Goal: Information Seeking & Learning: Find specific fact

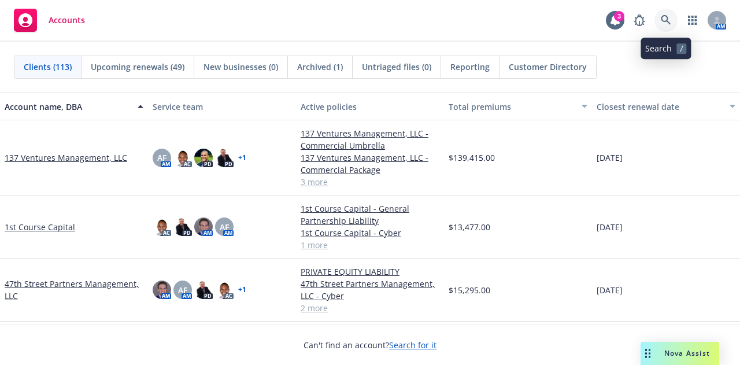
click at [672, 21] on link at bounding box center [666, 20] width 23 height 23
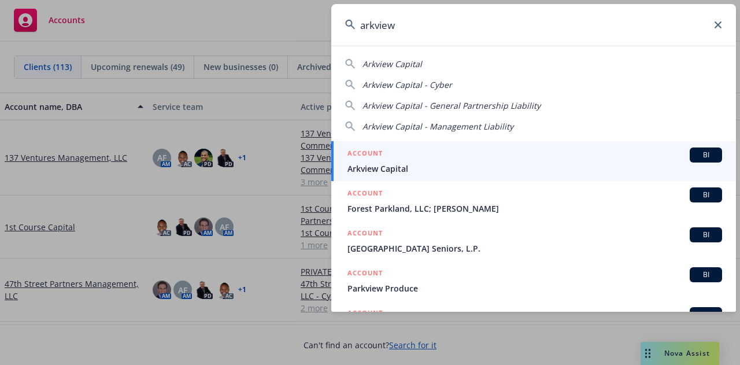
type input "arkview"
click at [475, 166] on span "Arkview Capital" at bounding box center [534, 168] width 375 height 12
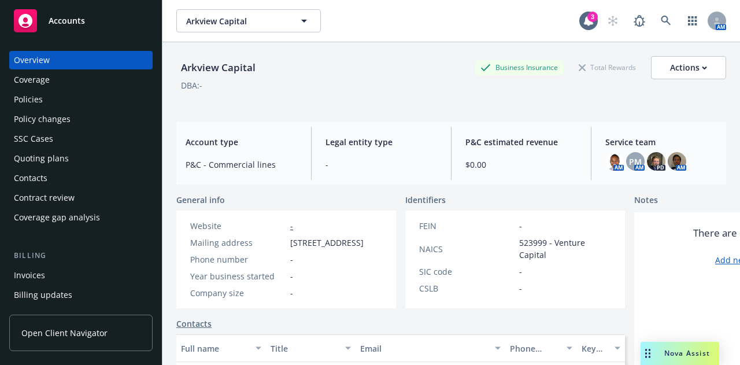
click at [48, 160] on div "Quoting plans" at bounding box center [41, 158] width 55 height 19
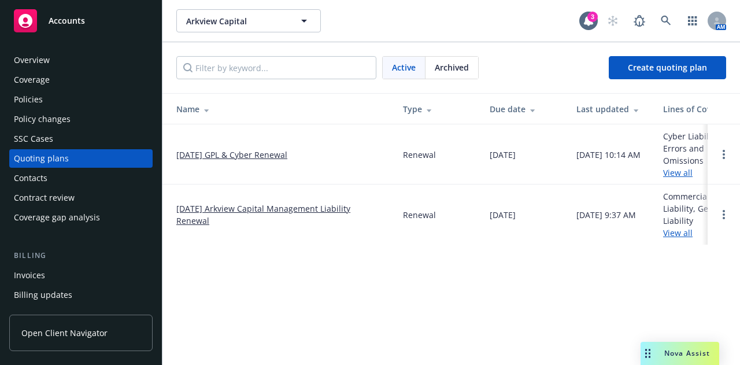
click at [221, 154] on link "08/25/25 GPL & Cyber Renewal" at bounding box center [231, 155] width 111 height 12
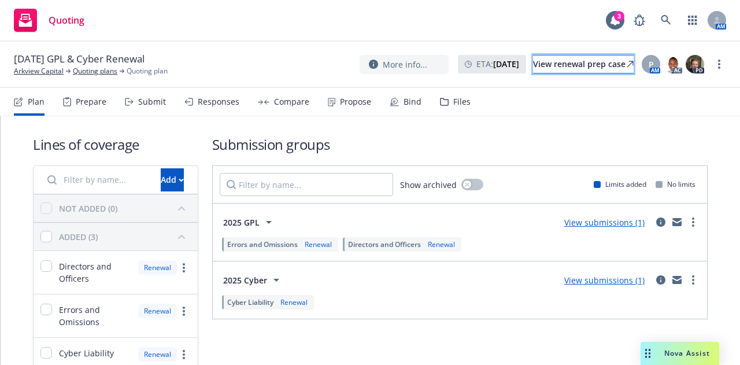
click at [561, 64] on div "View renewal prep case" at bounding box center [583, 64] width 101 height 17
click at [545, 16] on div "Quoting 3 AM" at bounding box center [370, 21] width 740 height 42
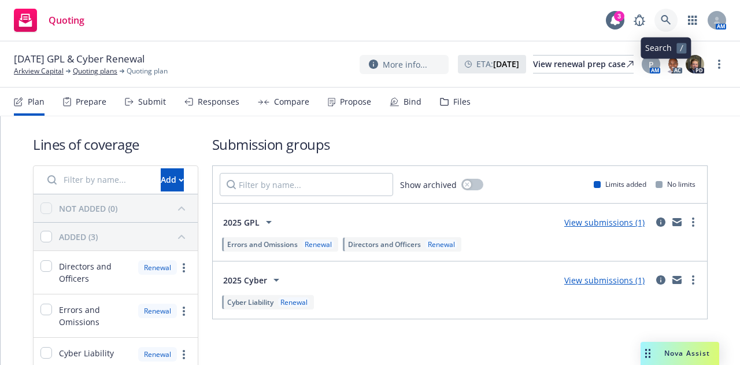
click at [660, 25] on link at bounding box center [666, 20] width 23 height 23
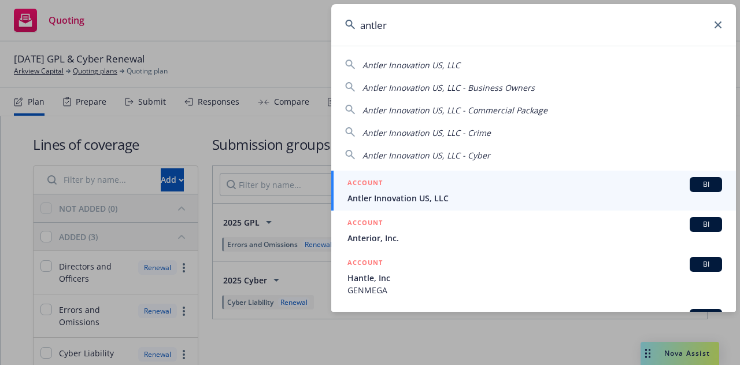
type input "antler"
click at [505, 200] on span "Antler Innovation US, LLC" at bounding box center [534, 198] width 375 height 12
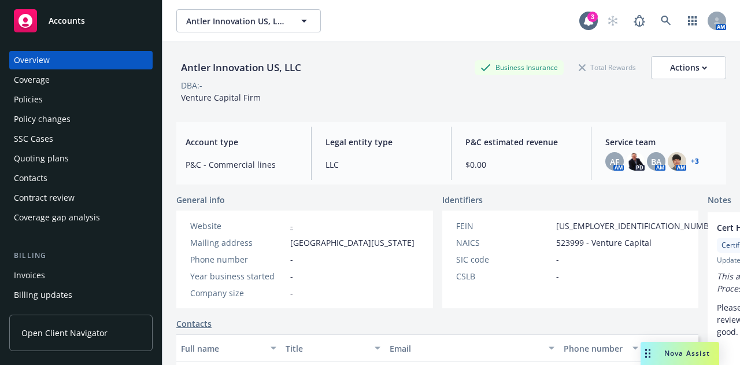
click at [50, 158] on div "Quoting plans" at bounding box center [41, 158] width 55 height 19
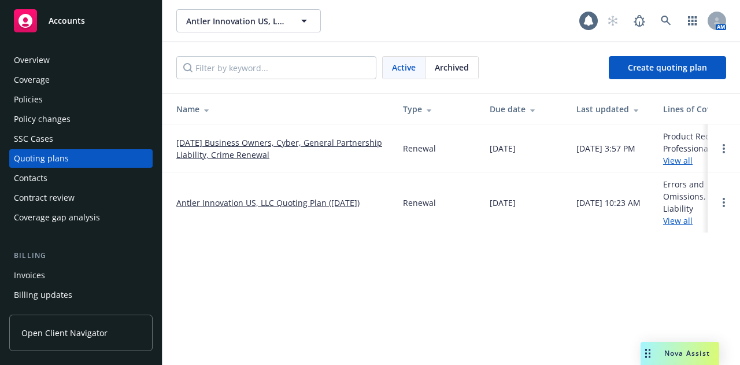
click at [221, 142] on link "09/26/25 Business Owners, Cyber, General Partnership Liability, Crime Renewal" at bounding box center [280, 148] width 208 height 24
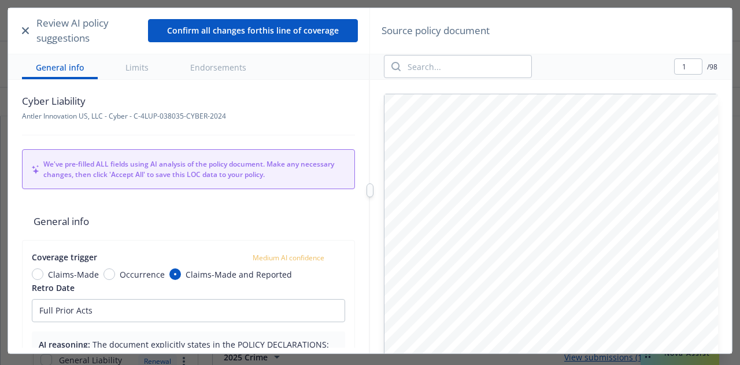
click at [28, 29] on icon "button" at bounding box center [25, 30] width 7 height 7
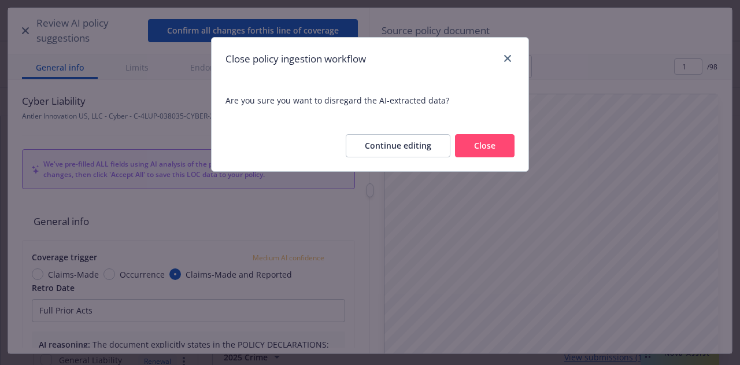
click at [471, 140] on button "Close" at bounding box center [485, 145] width 60 height 23
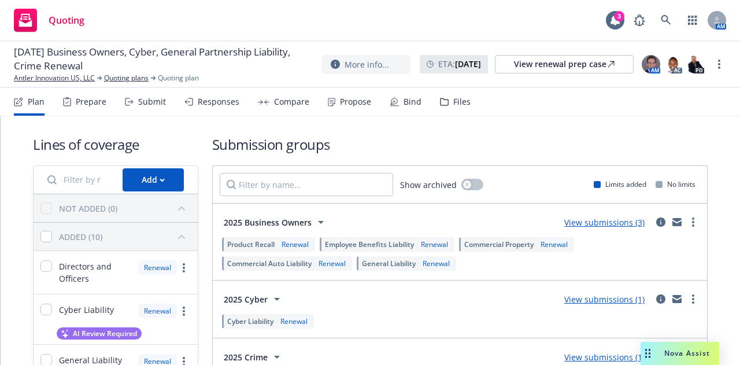
click at [461, 102] on div "Files" at bounding box center [461, 101] width 17 height 9
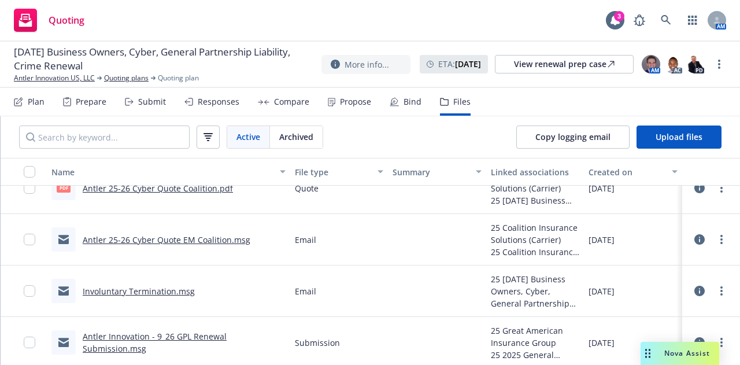
scroll to position [694, 0]
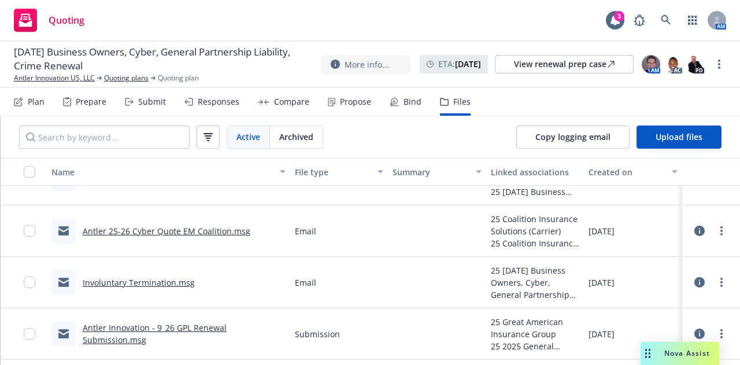
click at [204, 232] on link "Antler 25-26 Cyber Quote EM Coalition.msg" at bounding box center [167, 230] width 168 height 11
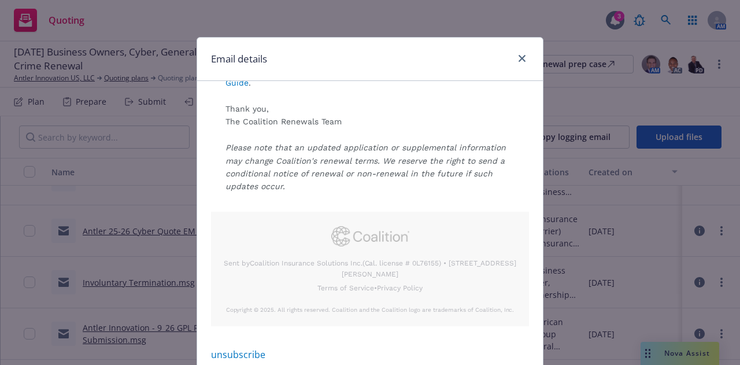
scroll to position [94, 0]
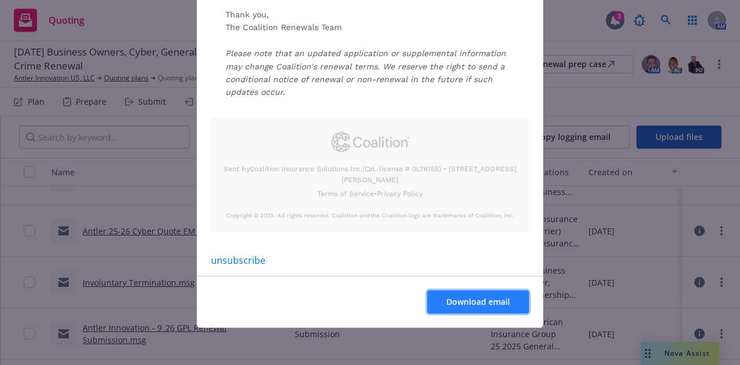
click at [484, 302] on span "Download email" at bounding box center [478, 301] width 64 height 11
click at [138, 175] on div "Email details Antler Innovation US, LLC (Policy C-4LUP-038035-CYBER-2024) Preli…" at bounding box center [370, 182] width 740 height 365
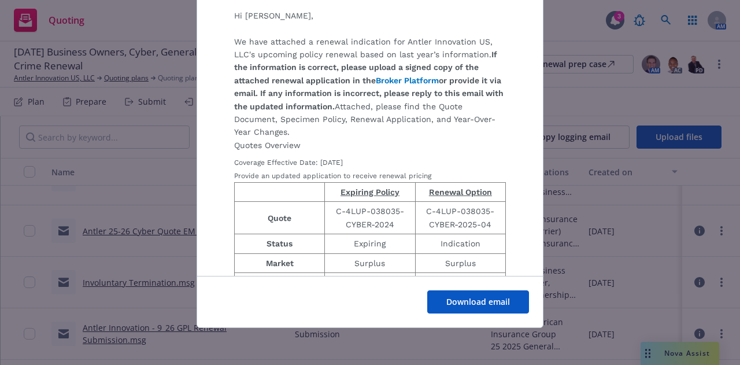
scroll to position [0, 0]
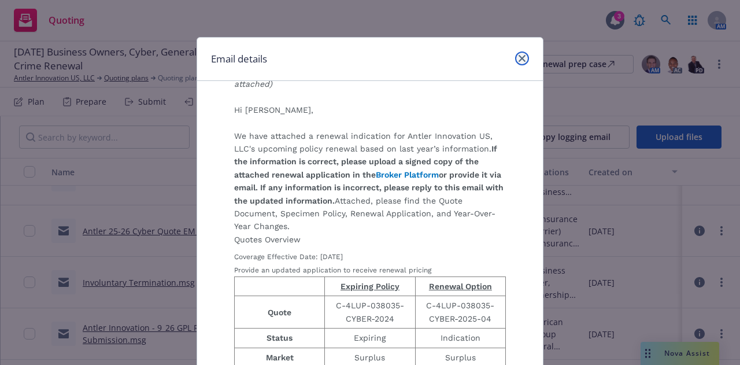
click at [519, 58] on icon "close" at bounding box center [522, 58] width 7 height 7
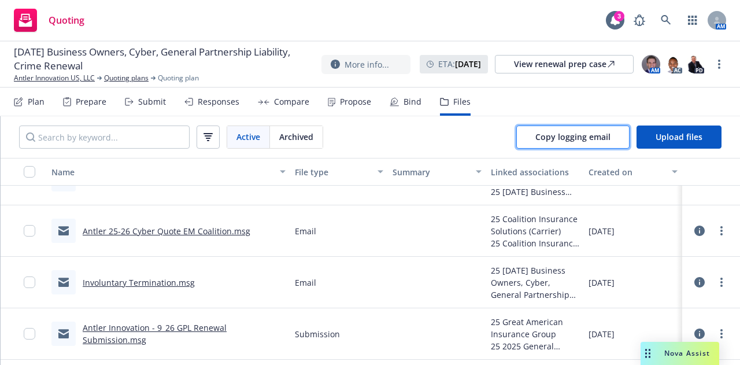
click at [545, 143] on button "Copy logging email" at bounding box center [572, 136] width 113 height 23
click at [657, 231] on div "09/02/2025" at bounding box center [633, 230] width 98 height 51
click at [223, 227] on link "Antler 25-26 Cyber Quote EM Coalition.msg" at bounding box center [167, 230] width 168 height 11
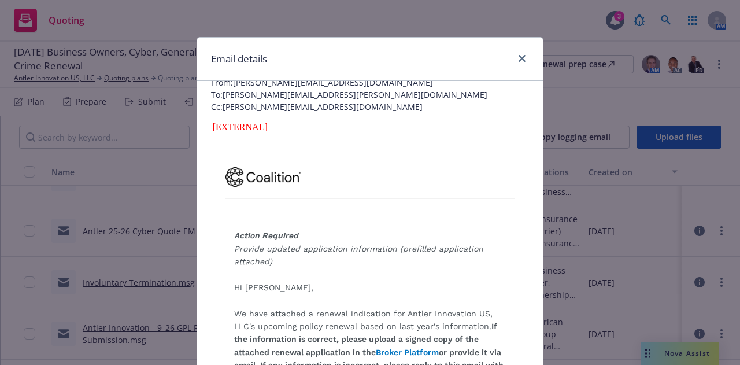
scroll to position [58, 0]
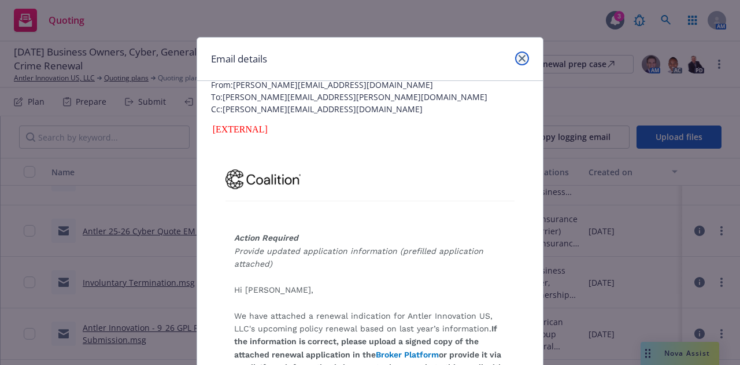
click at [520, 58] on icon "close" at bounding box center [522, 58] width 7 height 7
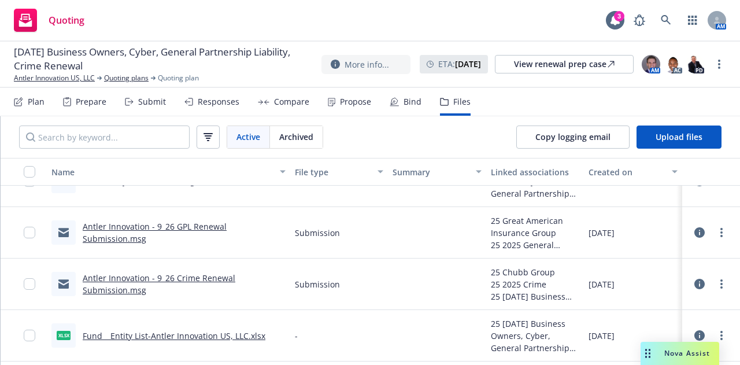
scroll to position [794, 0]
click at [219, 280] on link "Antler Innovation - 9_26 Crime Renewal Submission.msg" at bounding box center [159, 283] width 153 height 23
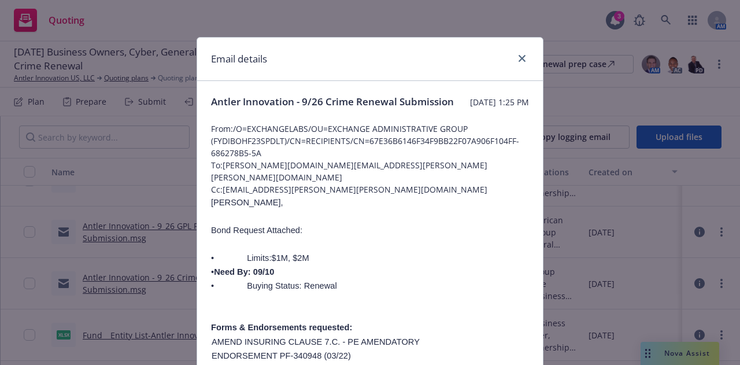
scroll to position [162, 0]
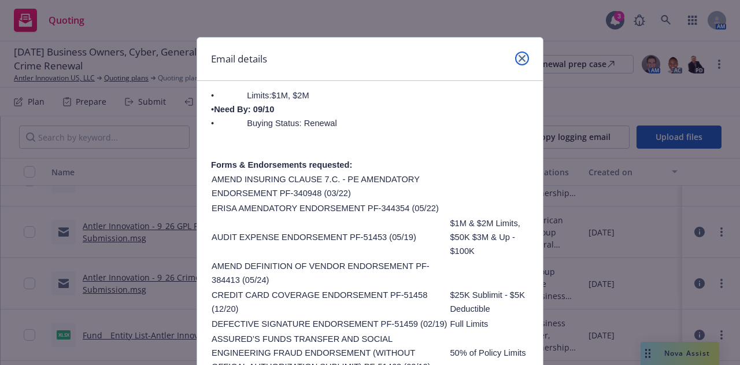
click at [519, 57] on icon "close" at bounding box center [522, 58] width 7 height 7
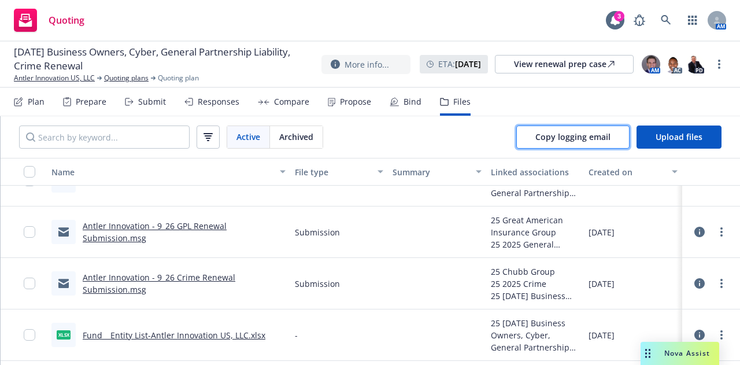
click at [561, 131] on span "Copy logging email" at bounding box center [572, 136] width 75 height 11
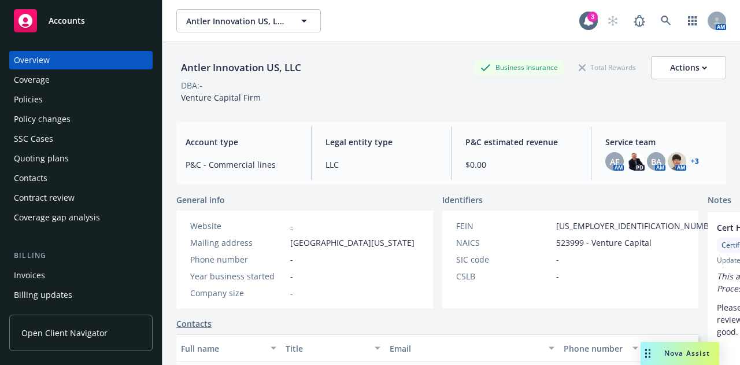
click at [41, 105] on div "Policies" at bounding box center [28, 99] width 29 height 19
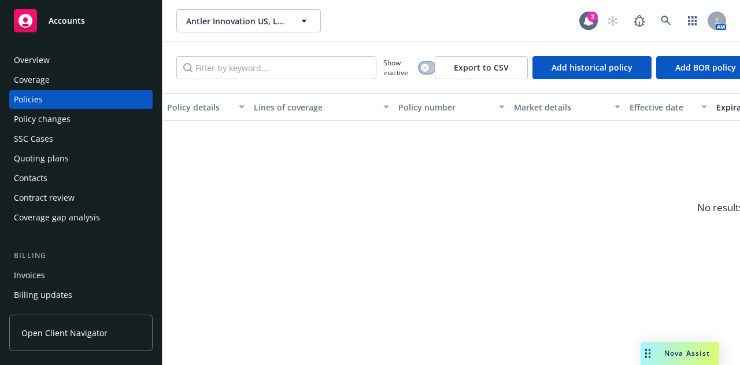
click at [425, 67] on icon "button" at bounding box center [425, 67] width 4 height 4
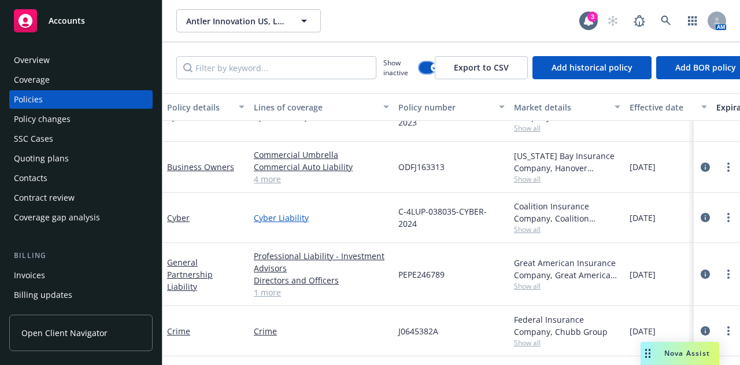
scroll to position [320, 0]
click at [187, 161] on link "Business Owners" at bounding box center [200, 166] width 67 height 11
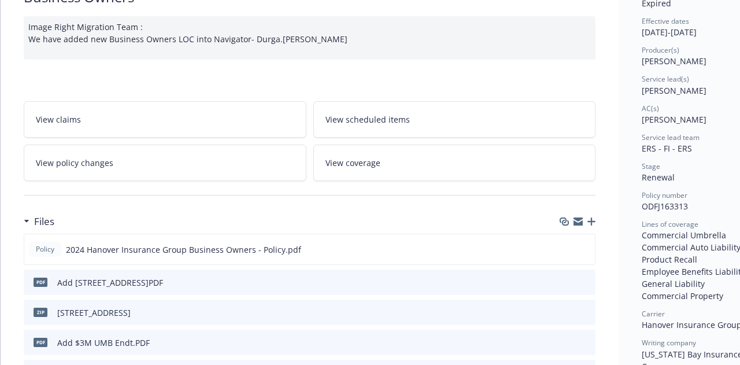
scroll to position [173, 0]
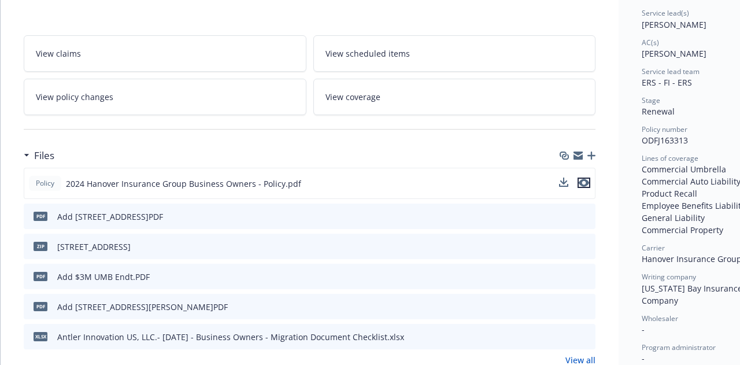
click at [584, 183] on icon "preview file" at bounding box center [584, 183] width 10 height 8
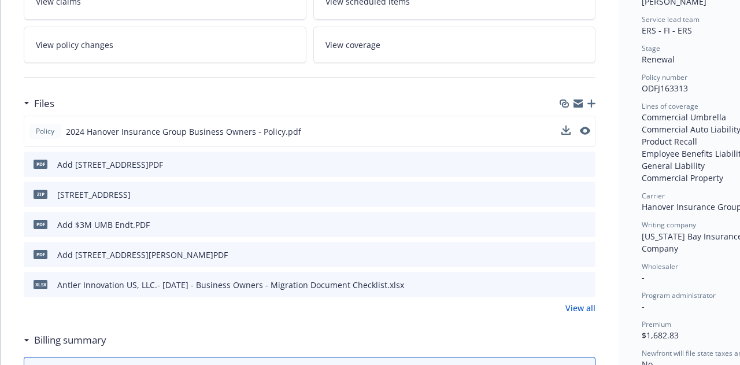
scroll to position [231, 0]
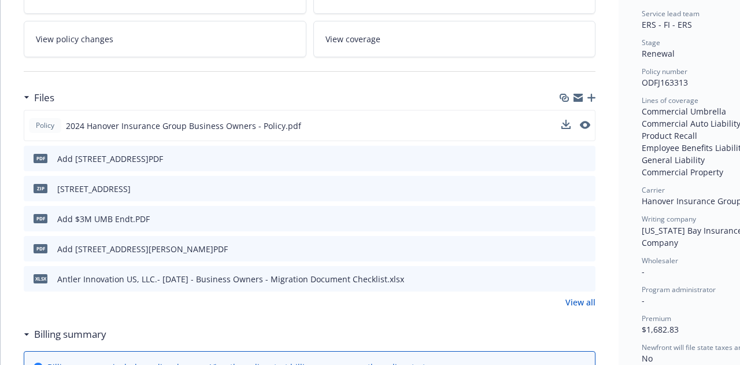
click at [586, 248] on icon "preview file" at bounding box center [584, 248] width 10 height 8
click at [583, 155] on icon "preview file" at bounding box center [584, 158] width 10 height 8
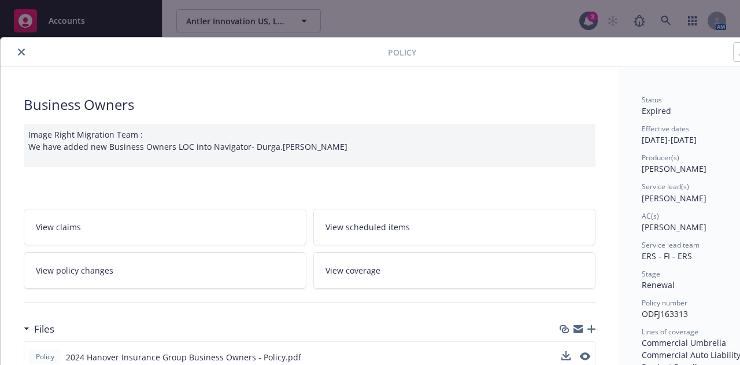
click at [22, 53] on icon "close" at bounding box center [21, 52] width 7 height 7
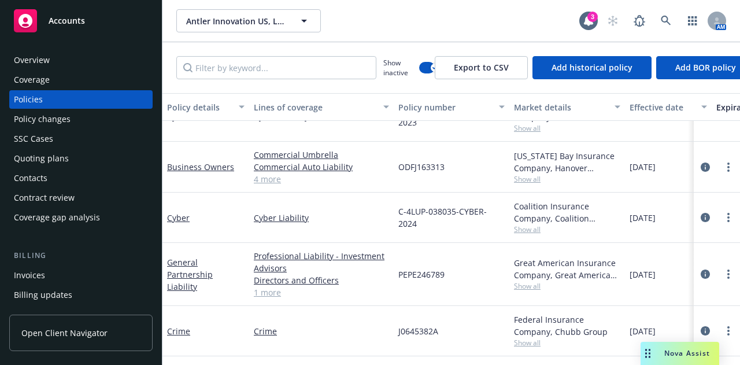
click at [71, 64] on div "Overview" at bounding box center [81, 60] width 134 height 19
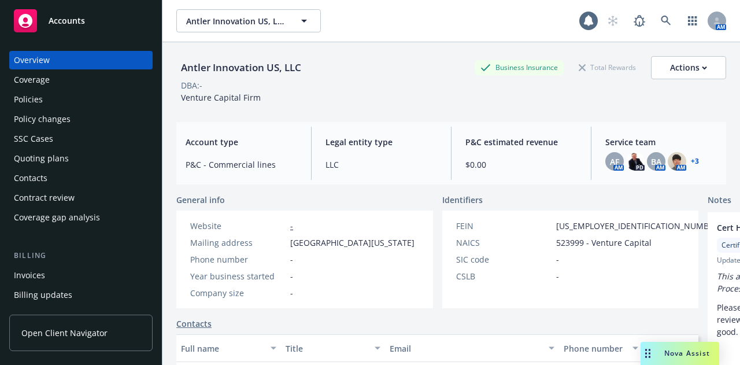
scroll to position [231, 0]
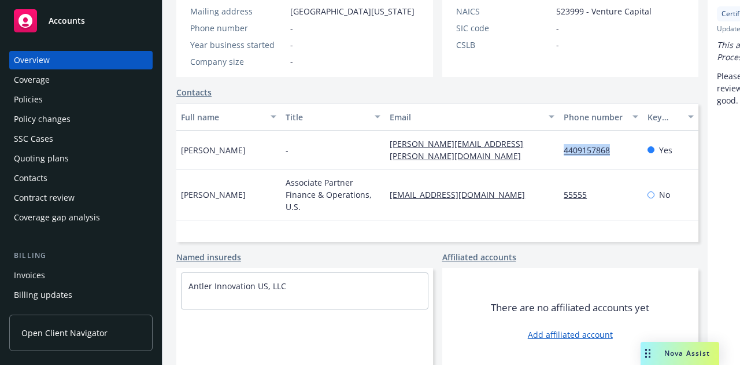
drag, startPoint x: 507, startPoint y: 158, endPoint x: 555, endPoint y: 162, distance: 48.7
click at [559, 162] on div "4409157868" at bounding box center [600, 150] width 83 height 39
copy link "4409157868"
click at [474, 75] on div "FEIN 83-4434313 NAICS 523999 - Venture Capital SIC code - CSLB -" at bounding box center [588, 28] width 293 height 98
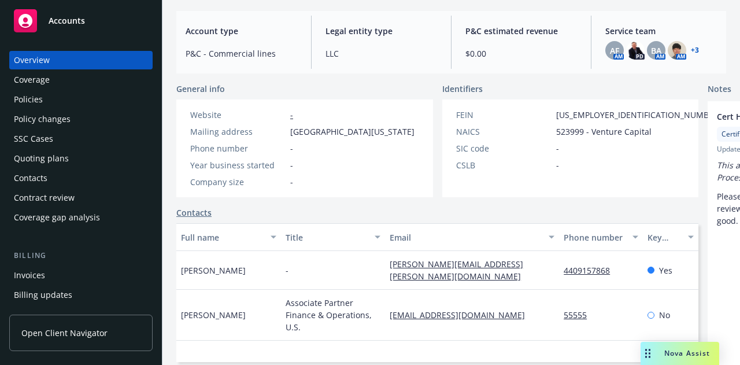
scroll to position [116, 0]
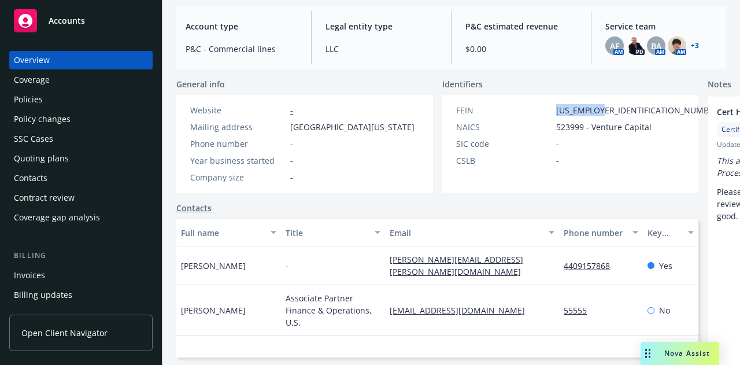
drag, startPoint x: 564, startPoint y: 110, endPoint x: 518, endPoint y: 113, distance: 45.8
click at [518, 113] on div "FEIN 83-4434313" at bounding box center [589, 110] width 275 height 12
copy span "83-4434313"
click at [297, 84] on div "General info" at bounding box center [304, 84] width 257 height 12
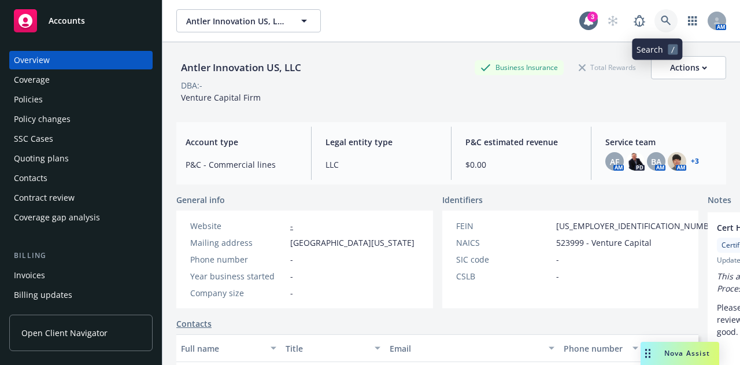
click at [660, 29] on link at bounding box center [666, 20] width 23 height 23
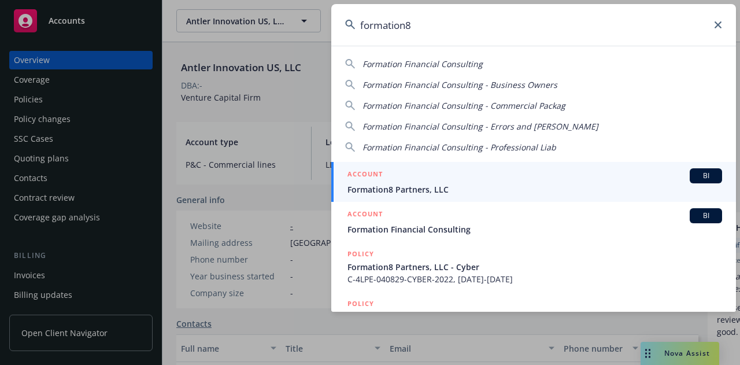
type input "formation8"
click at [413, 188] on span "Formation8 Partners, LLC" at bounding box center [534, 189] width 375 height 12
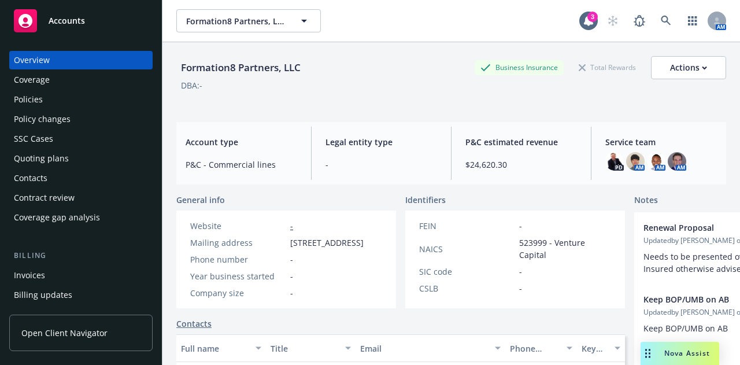
click at [67, 98] on div "Policies" at bounding box center [81, 99] width 134 height 19
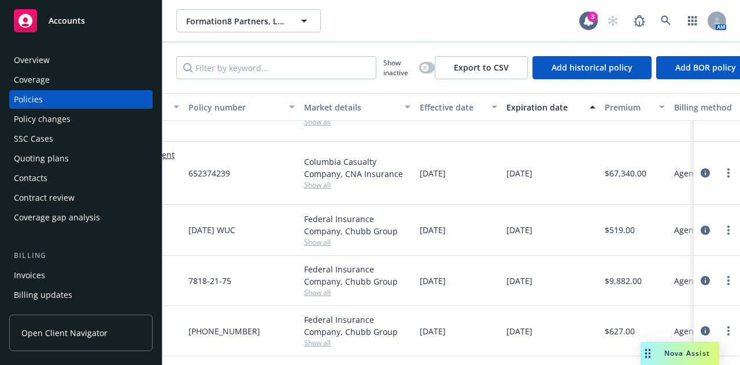
scroll to position [143, 0]
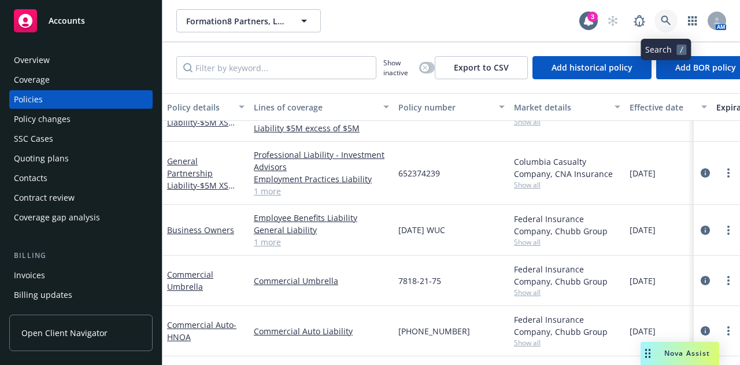
click at [666, 28] on link at bounding box center [666, 20] width 23 height 23
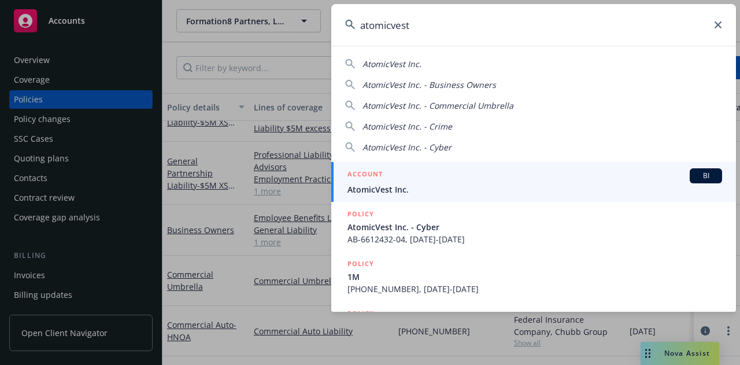
type input "atomicvest"
click at [412, 183] on span "AtomicVest Inc." at bounding box center [534, 189] width 375 height 12
